Goal: Transaction & Acquisition: Obtain resource

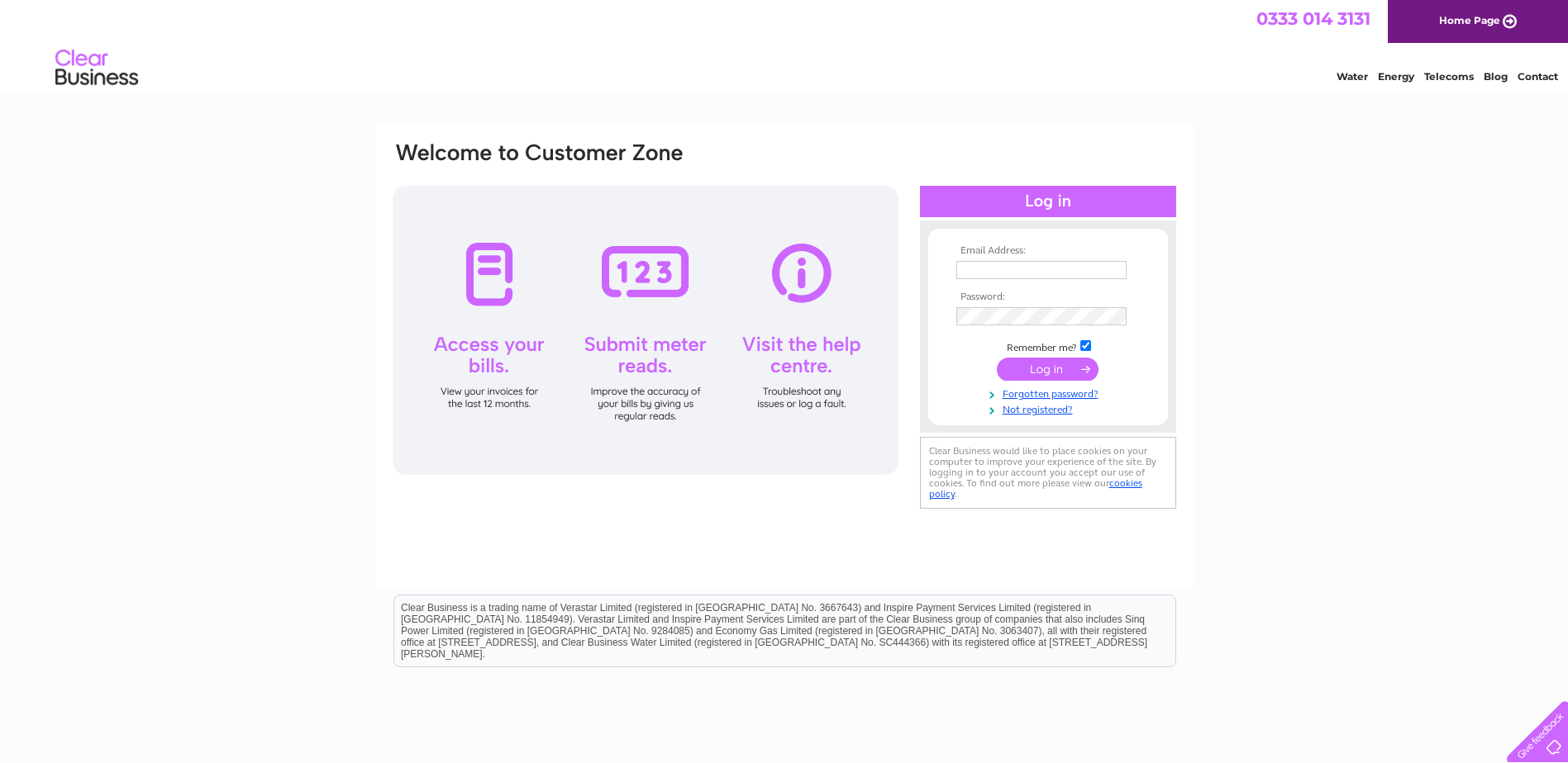
type input "UK.Overhead.Invoices@kerrylogistics.com"
click at [1044, 370] on input "submit" at bounding box center [1047, 368] width 102 height 23
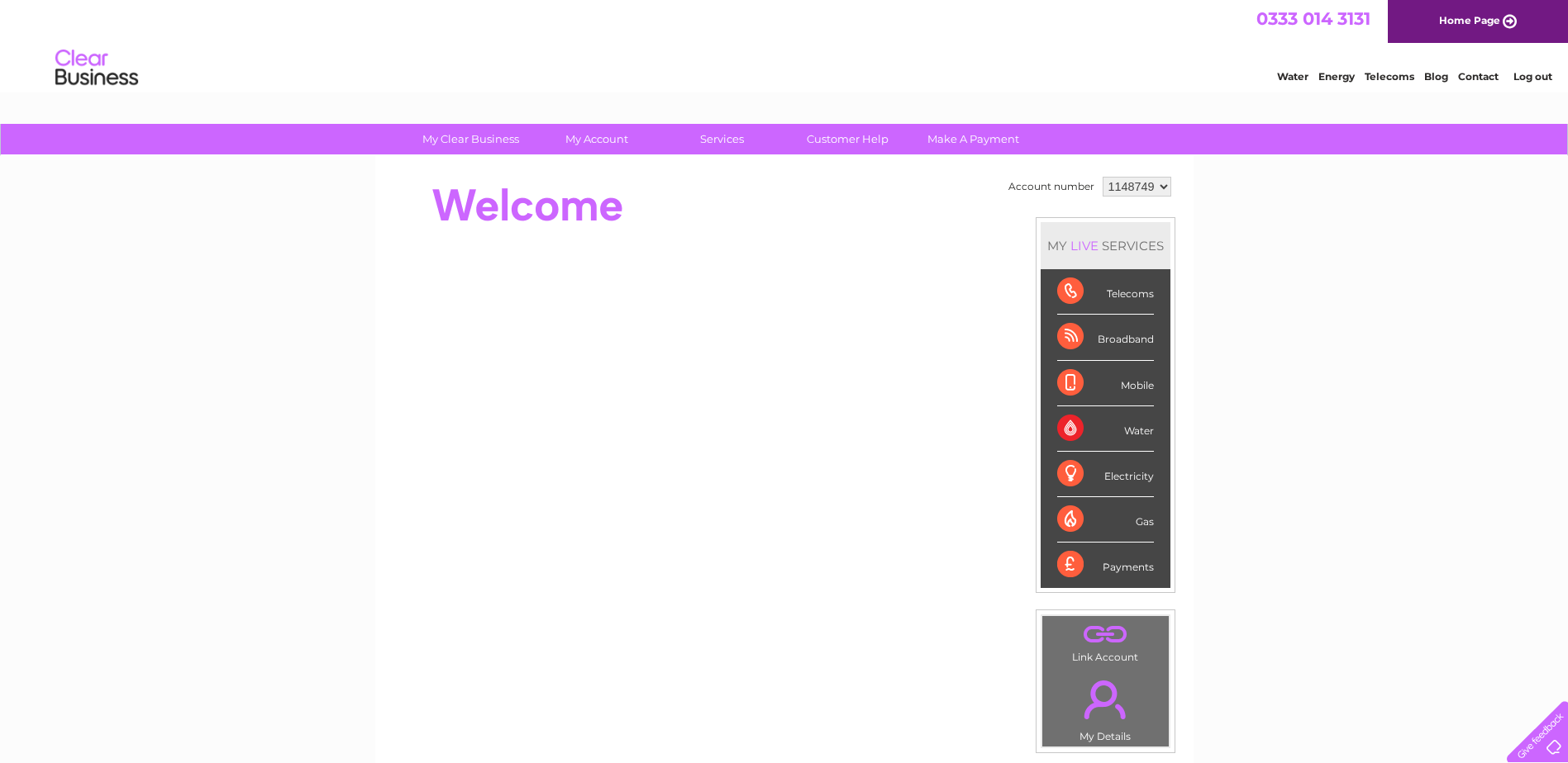
click at [1539, 77] on link "Log out" at bounding box center [1533, 76] width 39 height 13
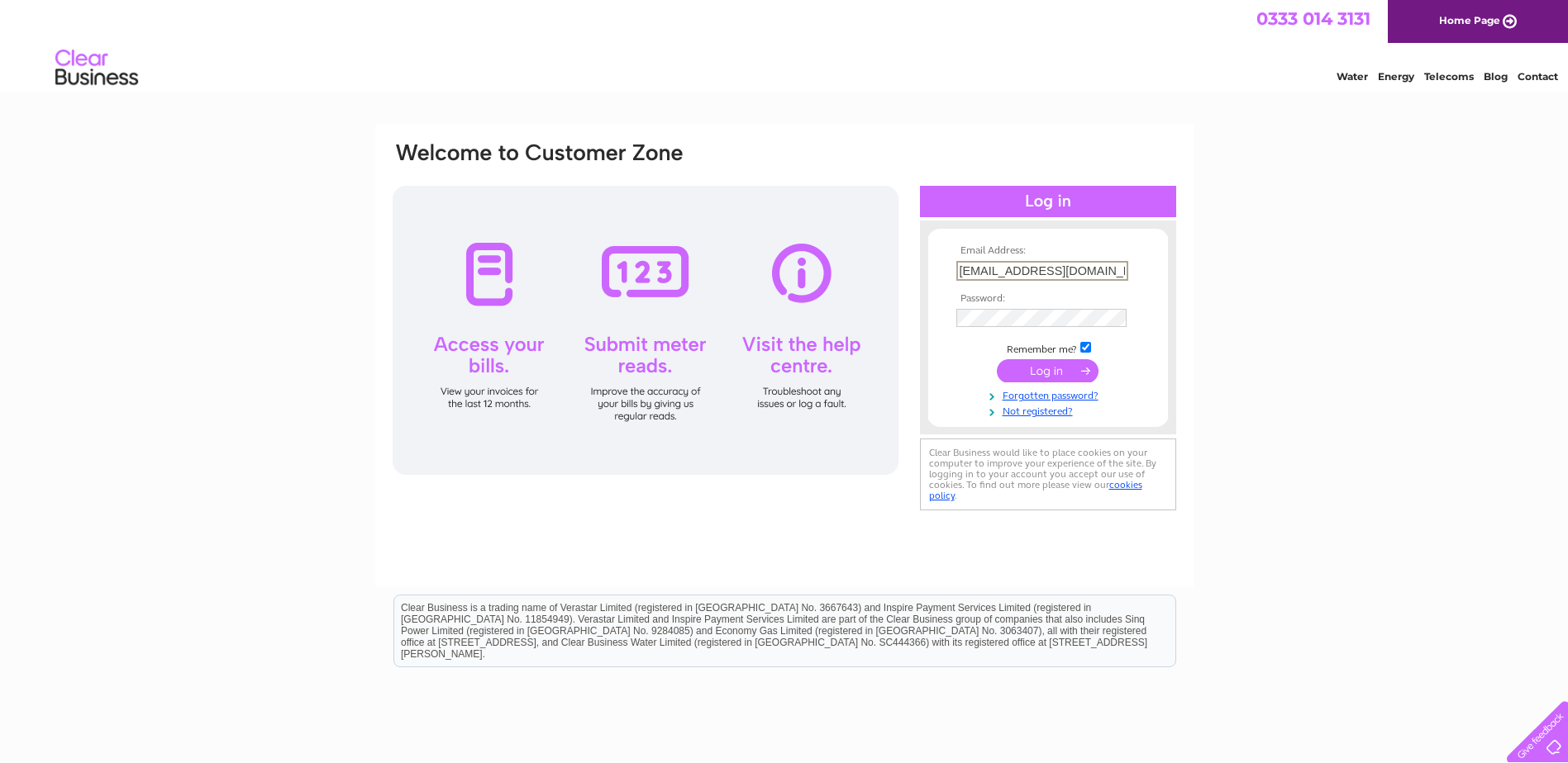
scroll to position [0, 61]
drag, startPoint x: 1090, startPoint y: 268, endPoint x: 1378, endPoint y: 270, distance: 288.0
click at [1378, 270] on div "Email Address: UK.Overhead.Invoices@kerrylogistics.com Password:" at bounding box center [784, 496] width 1568 height 745
type input "UK.Overhead.Invoices@kln.com"
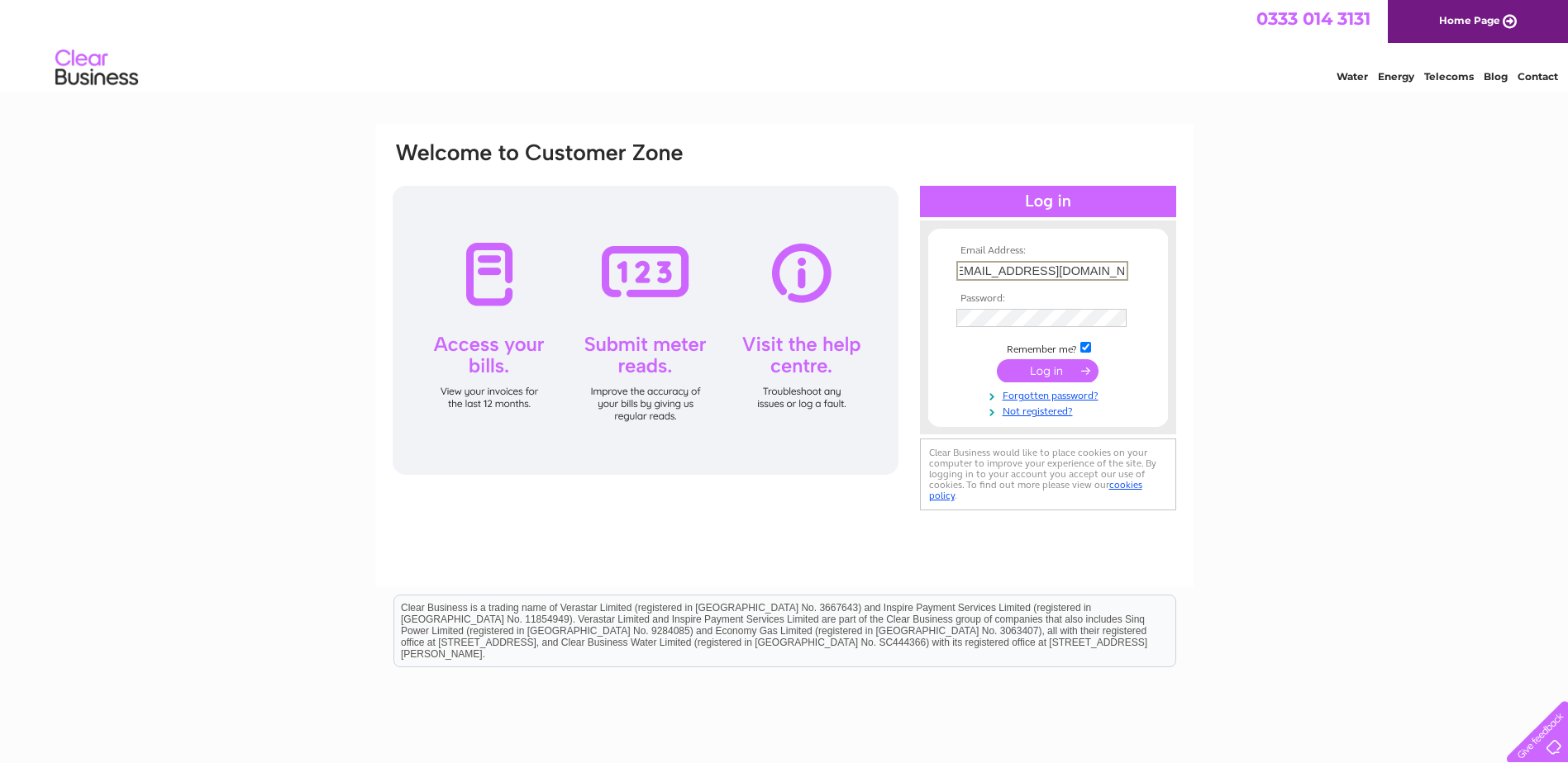
click at [943, 352] on form "Email Address: UK.Overhead.Invoices@kln.com Password:" at bounding box center [1048, 331] width 240 height 172
click at [978, 379] on td at bounding box center [1048, 368] width 192 height 31
click at [1055, 370] on input "submit" at bounding box center [1047, 368] width 102 height 23
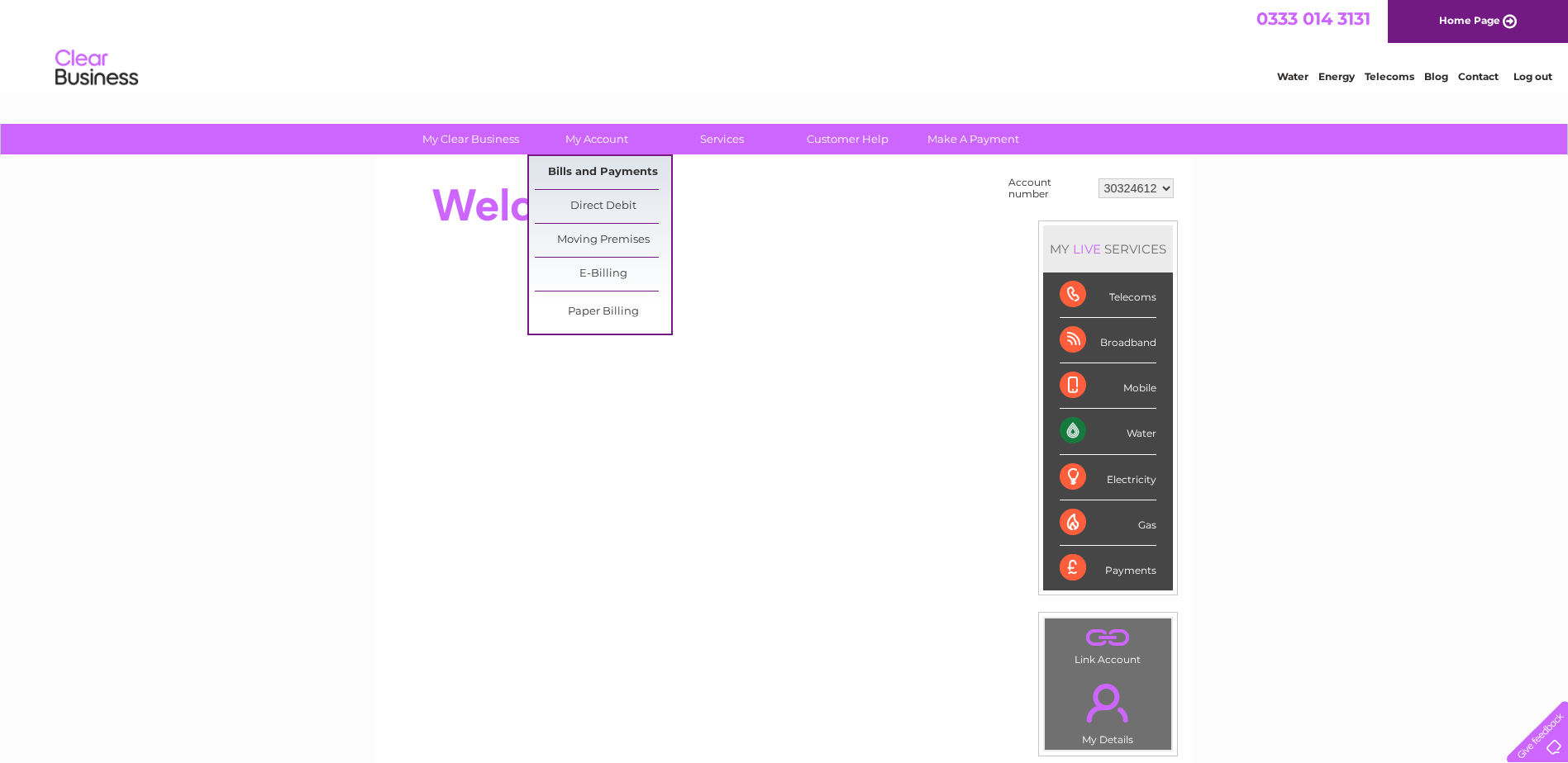
click at [614, 168] on link "Bills and Payments" at bounding box center [603, 172] width 136 height 33
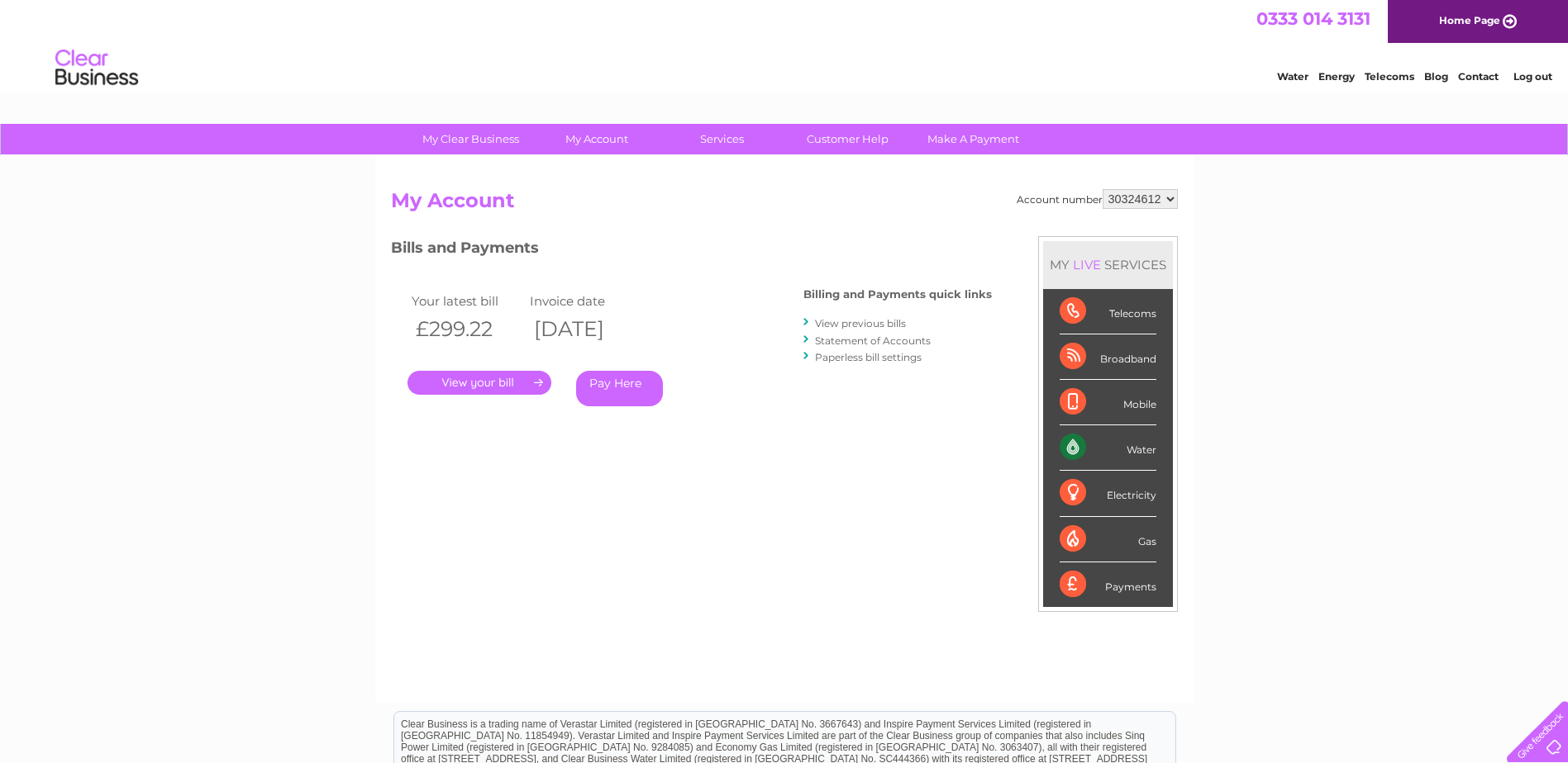
click at [490, 379] on link "." at bounding box center [479, 383] width 144 height 24
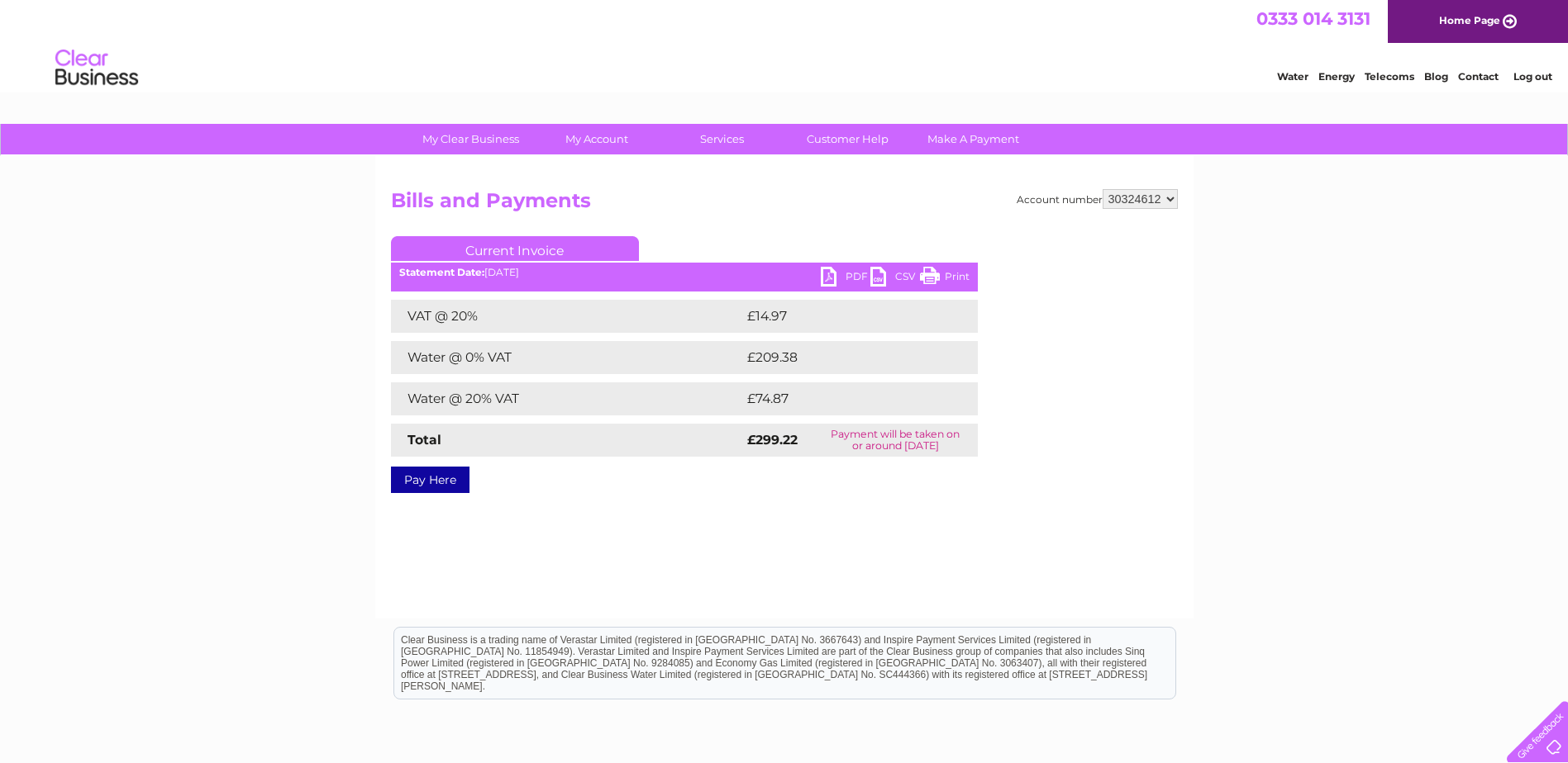
click at [832, 279] on link "PDF" at bounding box center [845, 278] width 50 height 24
